Goal: Navigation & Orientation: Find specific page/section

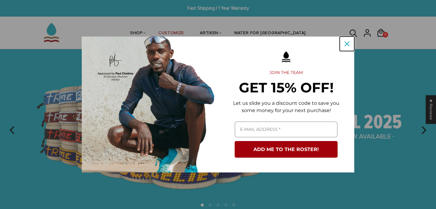
click at [345, 43] on icon "close icon" at bounding box center [347, 43] width 5 height 5
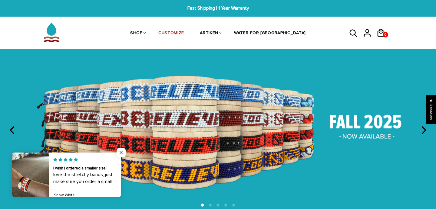
click at [123, 153] on span "Close popup widget" at bounding box center [121, 152] width 9 height 9
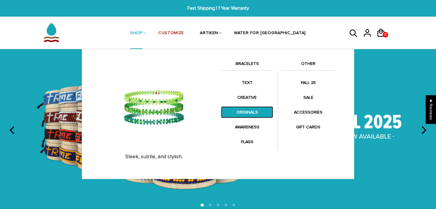
click at [242, 109] on link "ORIGINALS" at bounding box center [247, 113] width 52 height 12
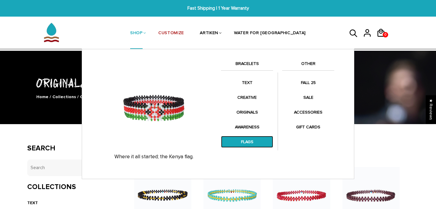
click at [250, 141] on link "FLAGS" at bounding box center [247, 142] width 52 height 12
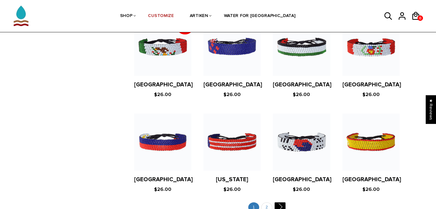
scroll to position [1149, 0]
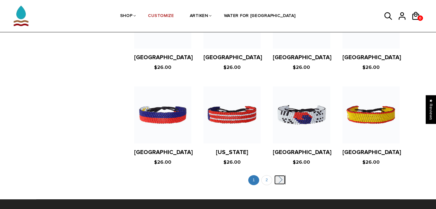
click at [277, 176] on link "" at bounding box center [279, 180] width 11 height 9
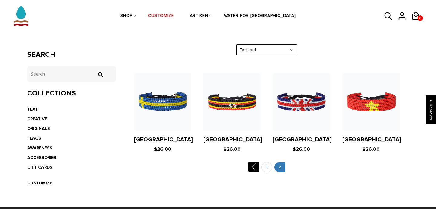
scroll to position [101, 0]
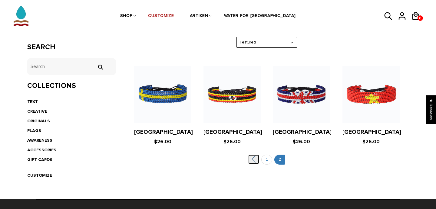
click at [256, 159] on link "" at bounding box center [253, 159] width 11 height 9
